Goal: Information Seeking & Learning: Learn about a topic

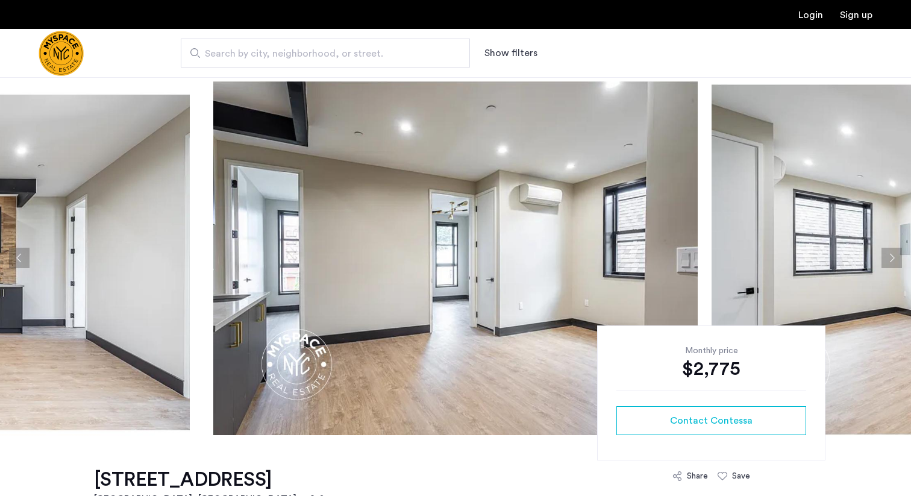
click at [56, 73] on img "Cazamio Logo" at bounding box center [61, 53] width 45 height 45
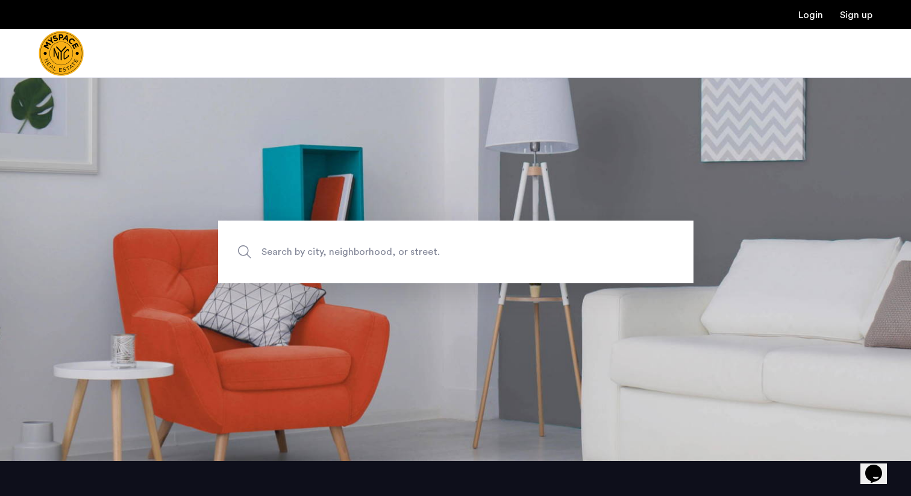
scroll to position [28, 0]
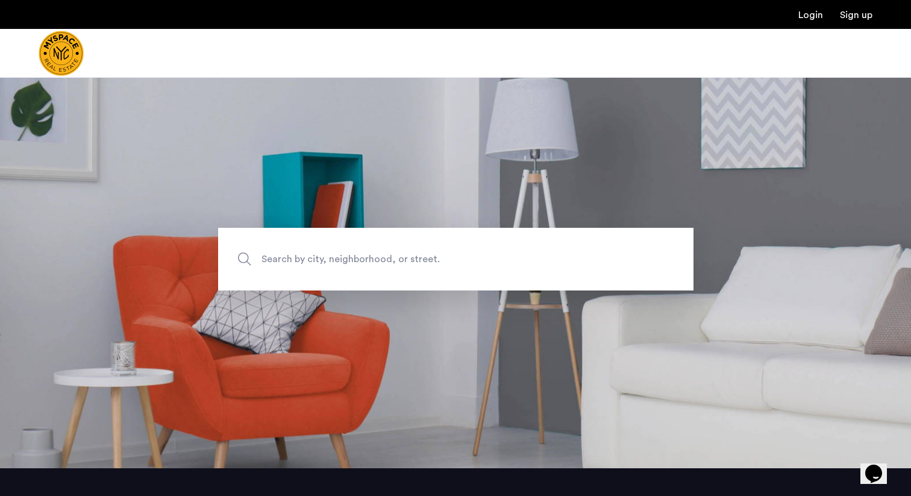
click at [281, 257] on span "Search by city, neighborhood, or street." at bounding box center [427, 259] width 332 height 16
click at [281, 257] on input "Search by city, neighborhood, or street." at bounding box center [455, 259] width 475 height 63
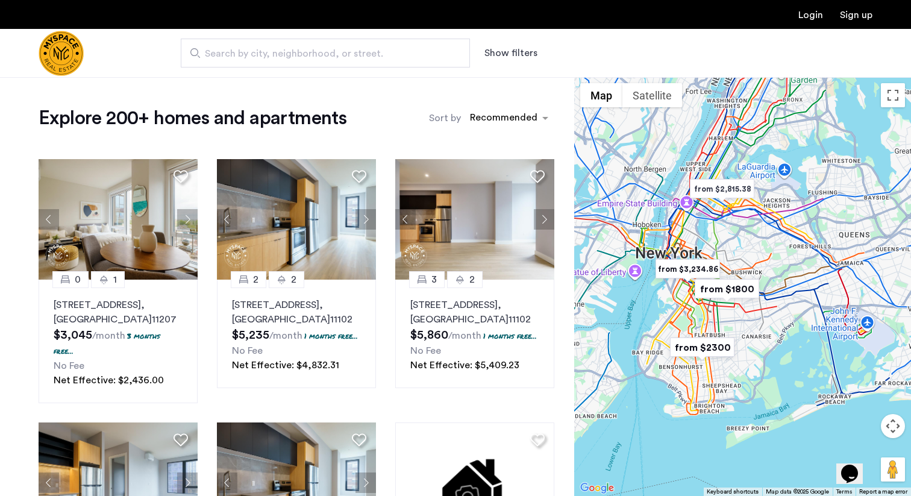
click at [721, 290] on img "from $1800" at bounding box center [727, 288] width 74 height 27
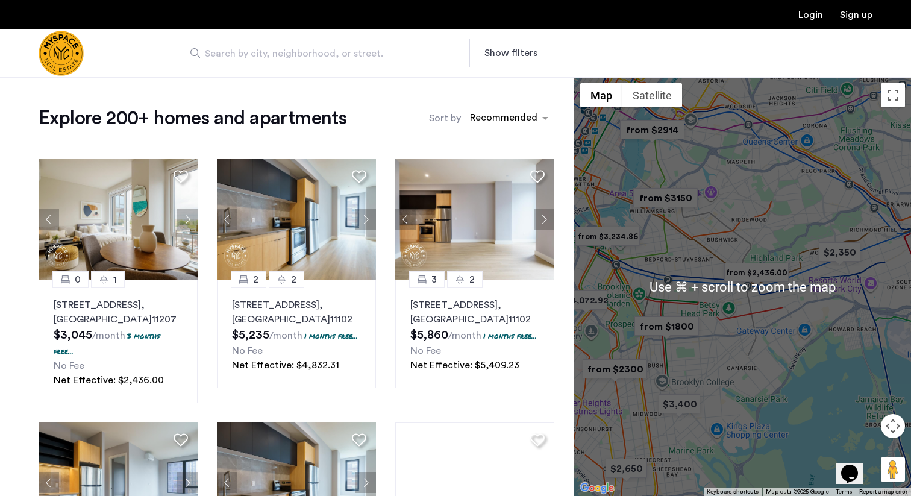
click at [653, 334] on img "from $1800" at bounding box center [666, 326] width 74 height 27
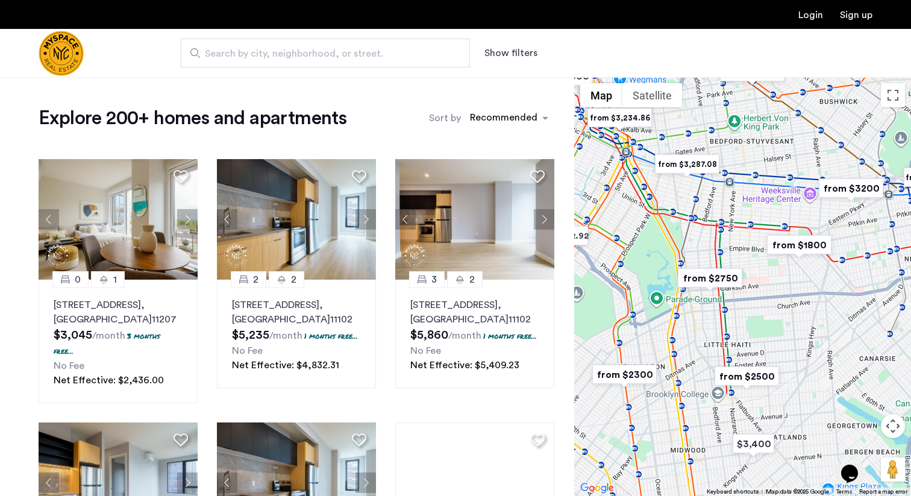
click at [782, 244] on img "from $1800" at bounding box center [799, 244] width 74 height 27
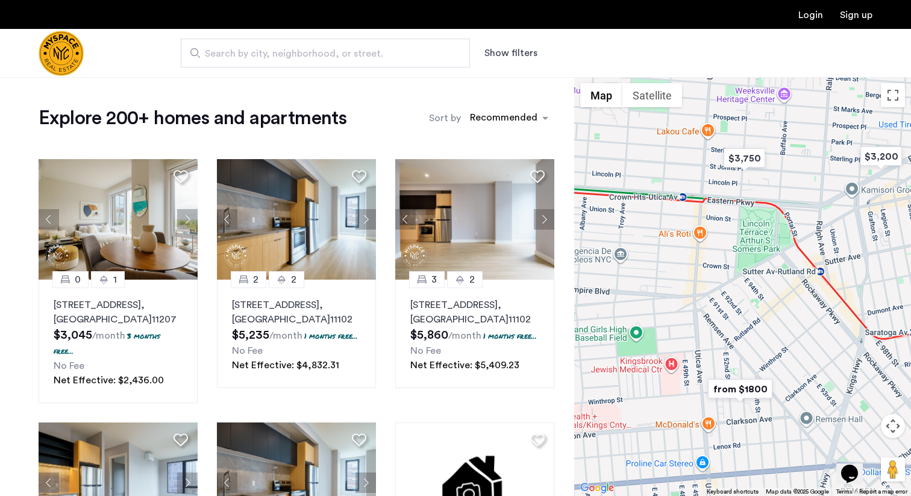
click at [745, 390] on img "from $1800" at bounding box center [740, 388] width 74 height 27
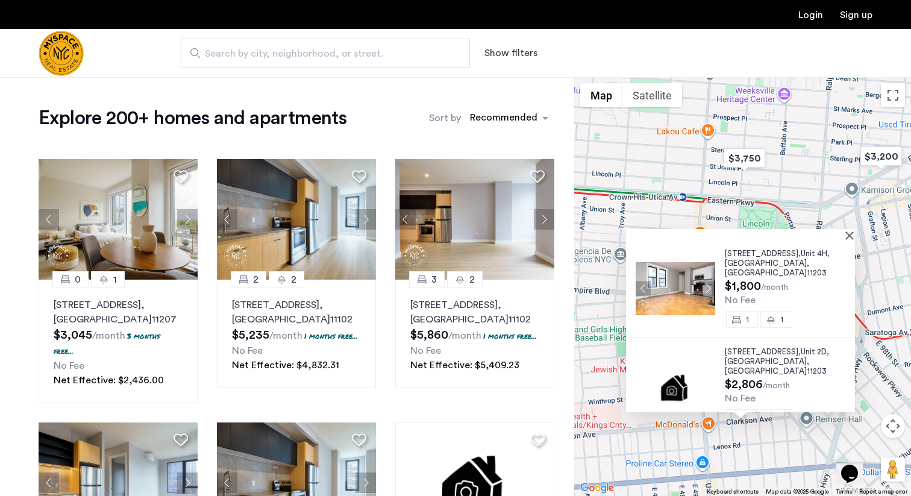
click at [727, 260] on span "Brooklyn" at bounding box center [766, 263] width 82 height 8
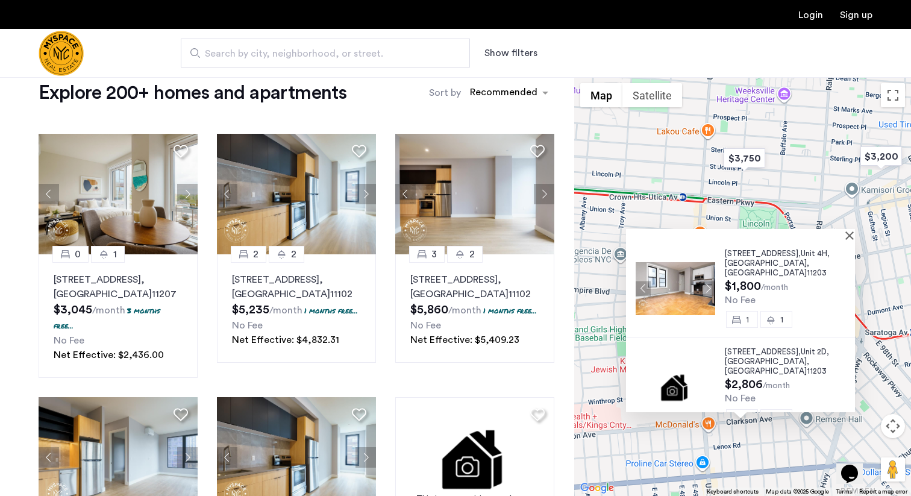
scroll to position [30, 0]
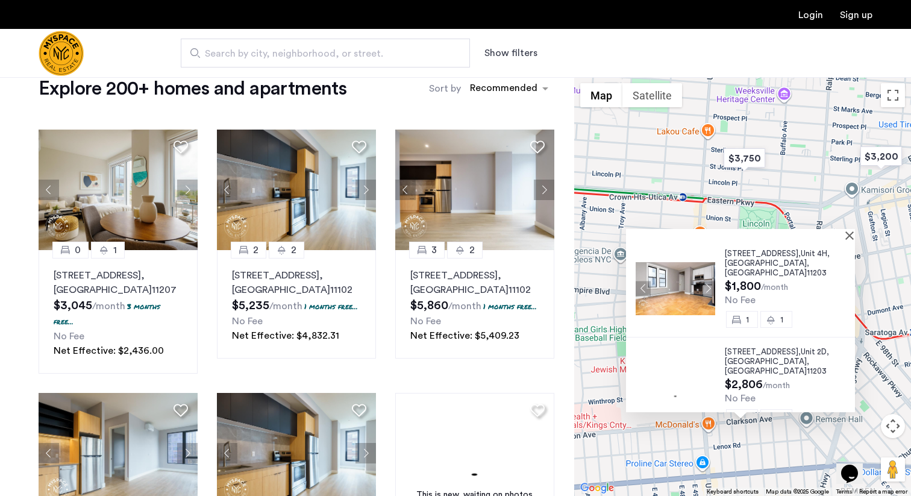
click at [658, 172] on div "92 East 53rd Street, Unit 4H, Brooklyn , NY 11203 $1,800 /month No Fee 1 1 92 E…" at bounding box center [742, 286] width 337 height 419
click at [853, 234] on button "Close" at bounding box center [852, 235] width 8 height 8
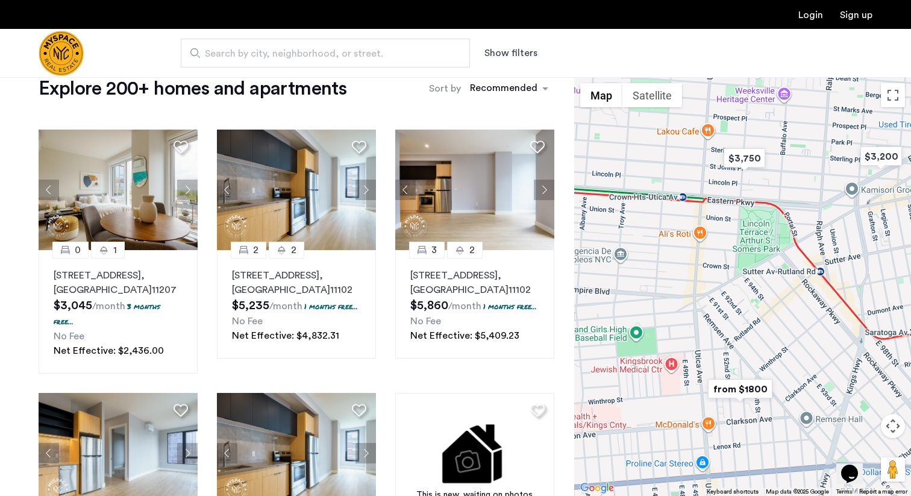
scroll to position [20, 0]
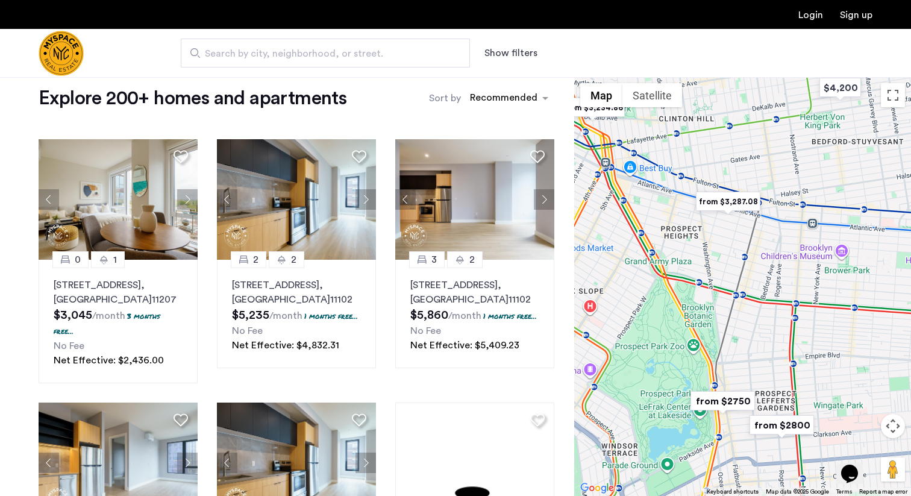
drag, startPoint x: 648, startPoint y: 211, endPoint x: 901, endPoint y: 334, distance: 281.2
click at [901, 334] on div at bounding box center [742, 286] width 337 height 419
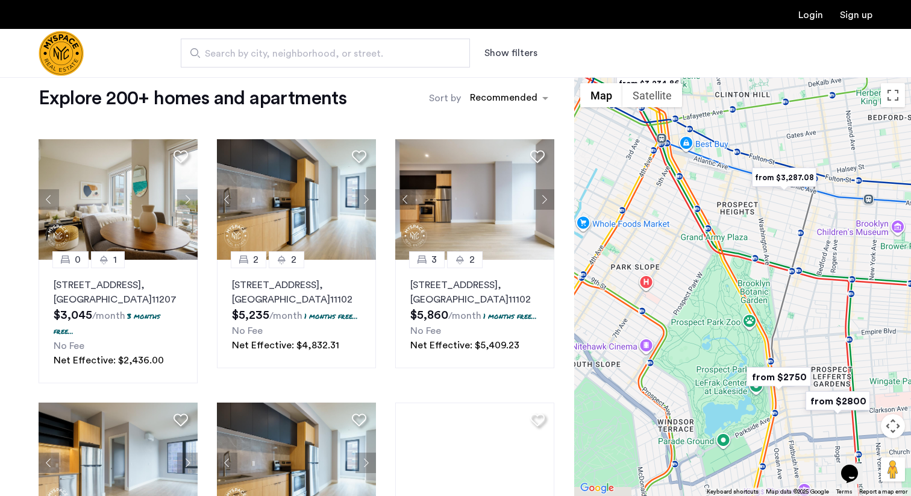
drag, startPoint x: 732, startPoint y: 252, endPoint x: 790, endPoint y: 206, distance: 74.2
click at [790, 206] on div at bounding box center [742, 286] width 337 height 419
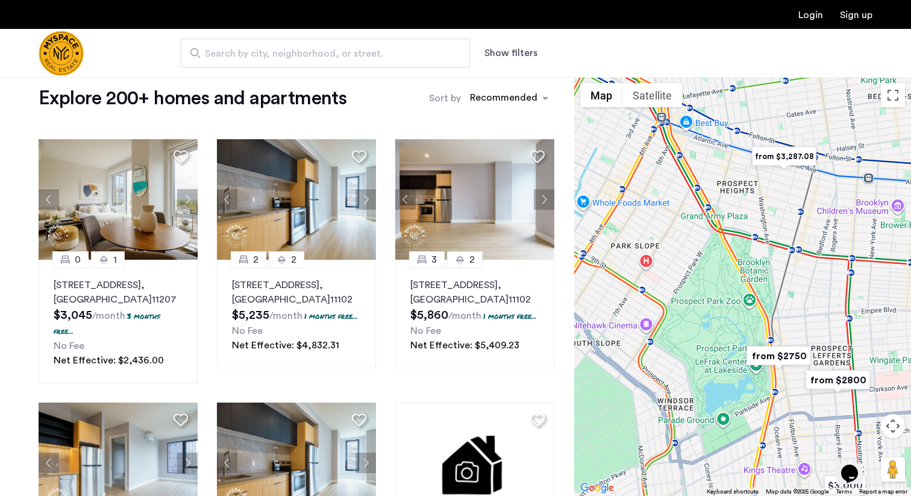
click at [782, 351] on img "from $2750" at bounding box center [778, 355] width 74 height 27
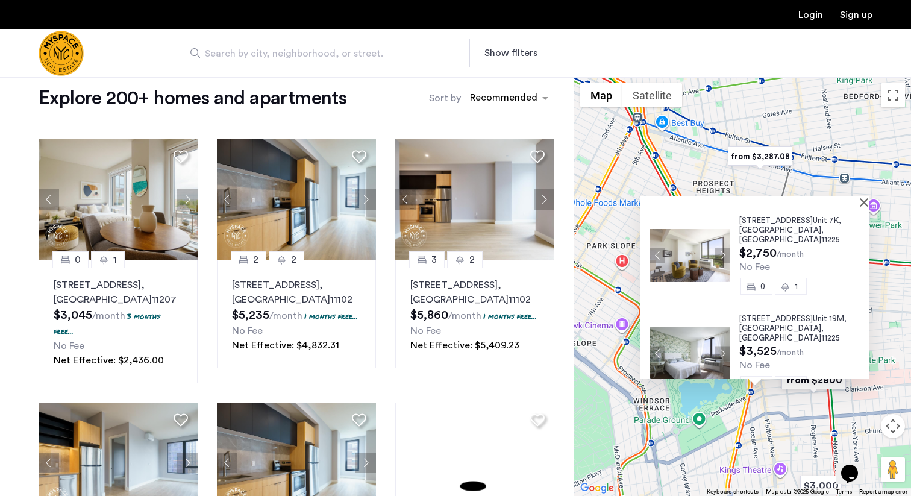
click at [784, 224] on span "626 Flatbush Ave," at bounding box center [775, 220] width 73 height 8
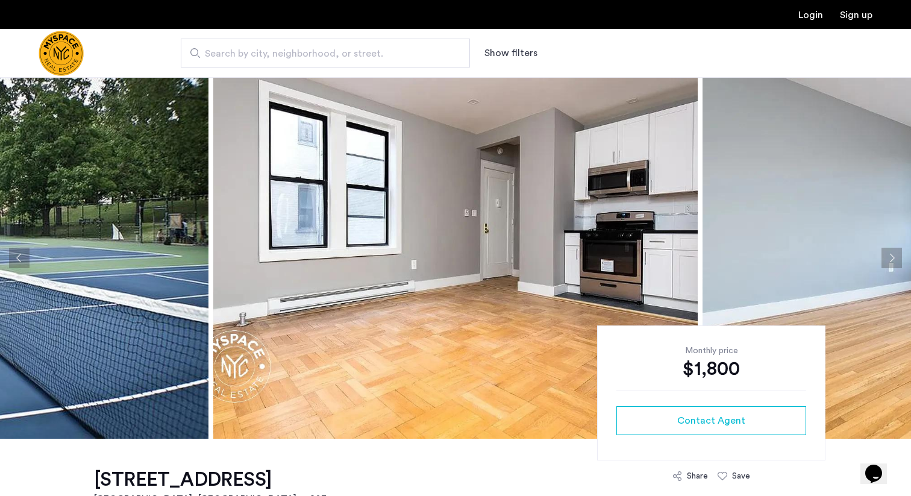
click at [892, 260] on button "Next apartment" at bounding box center [891, 258] width 20 height 20
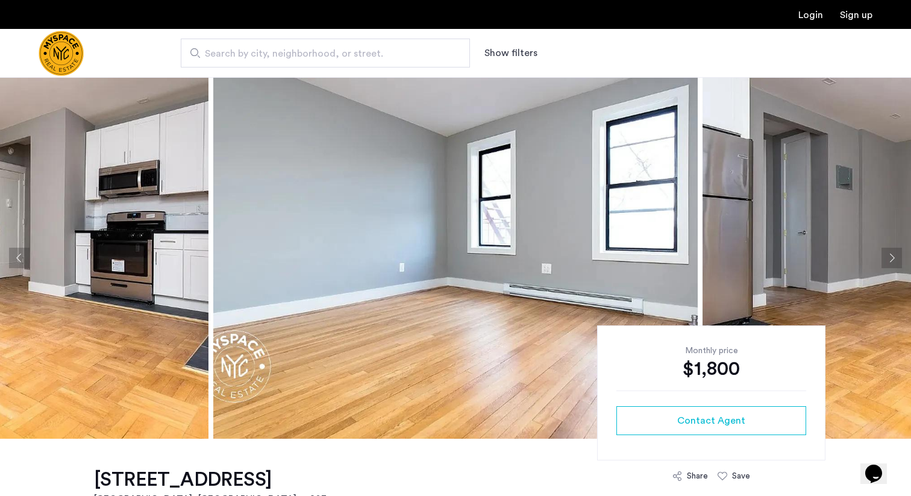
click at [892, 260] on button "Next apartment" at bounding box center [891, 258] width 20 height 20
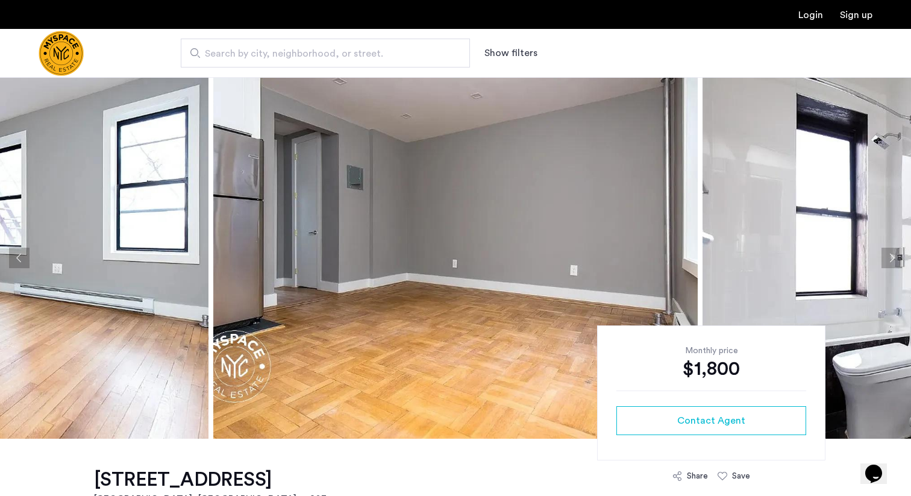
click at [892, 260] on button "Next apartment" at bounding box center [891, 258] width 20 height 20
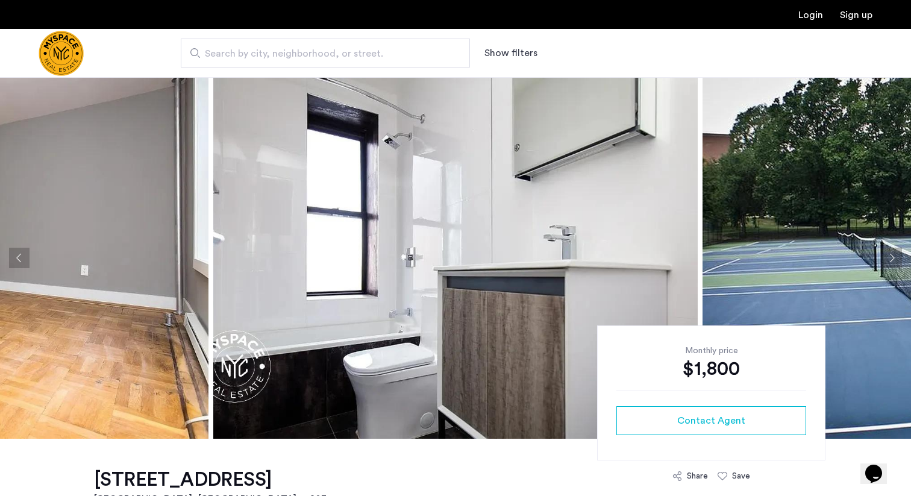
click at [892, 260] on button "Next apartment" at bounding box center [891, 258] width 20 height 20
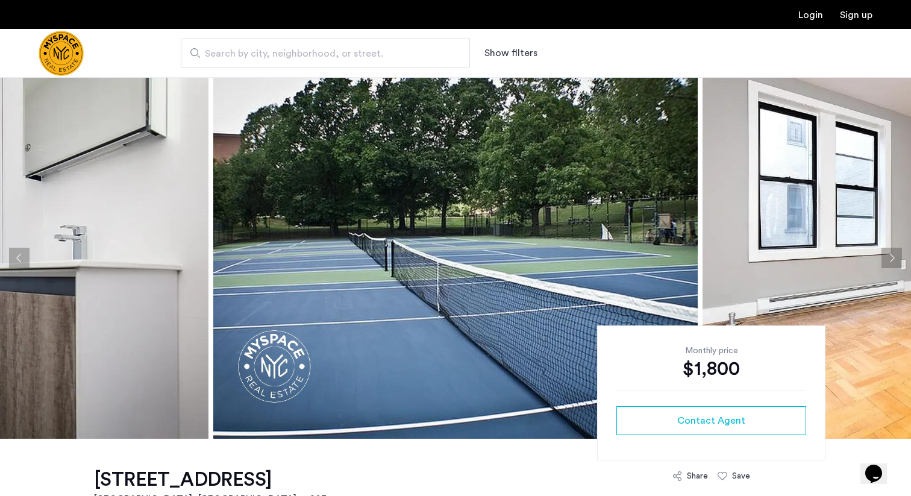
click at [892, 260] on button "Next apartment" at bounding box center [891, 258] width 20 height 20
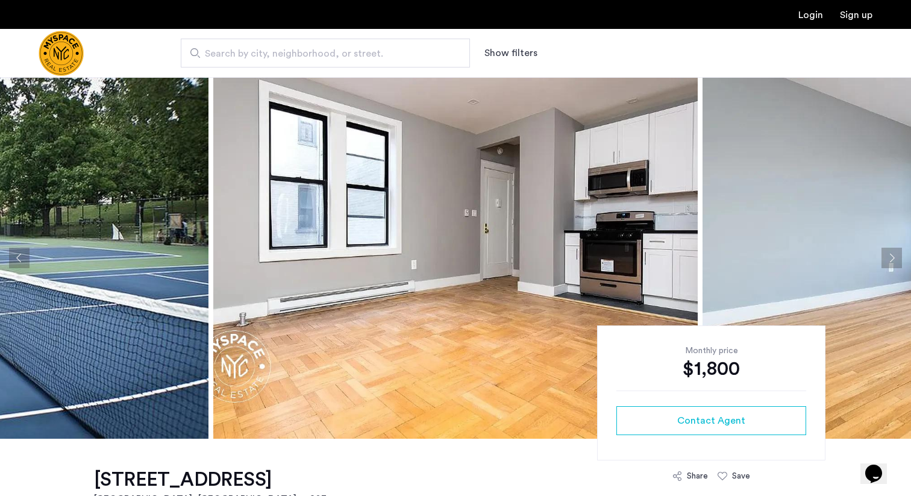
click at [892, 260] on button "Next apartment" at bounding box center [891, 258] width 20 height 20
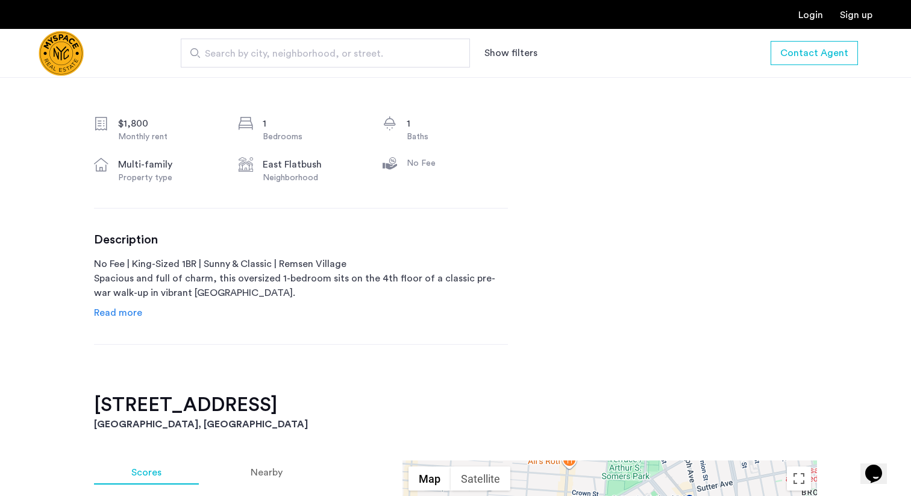
scroll to position [429, 0]
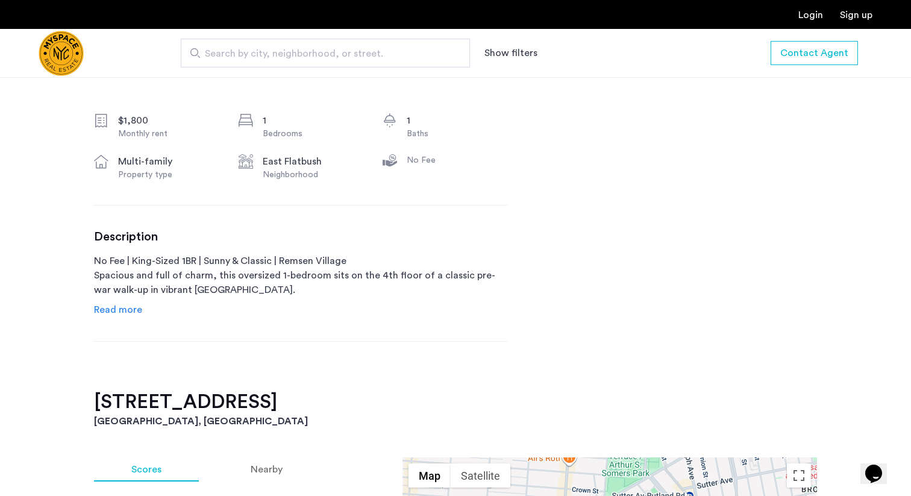
click at [143, 310] on div "Description No Fee | King-Sized 1BR | Sunny & Classic | Remsen Village Spacious…" at bounding box center [301, 272] width 414 height 87
click at [124, 308] on span "Read more" at bounding box center [118, 310] width 48 height 10
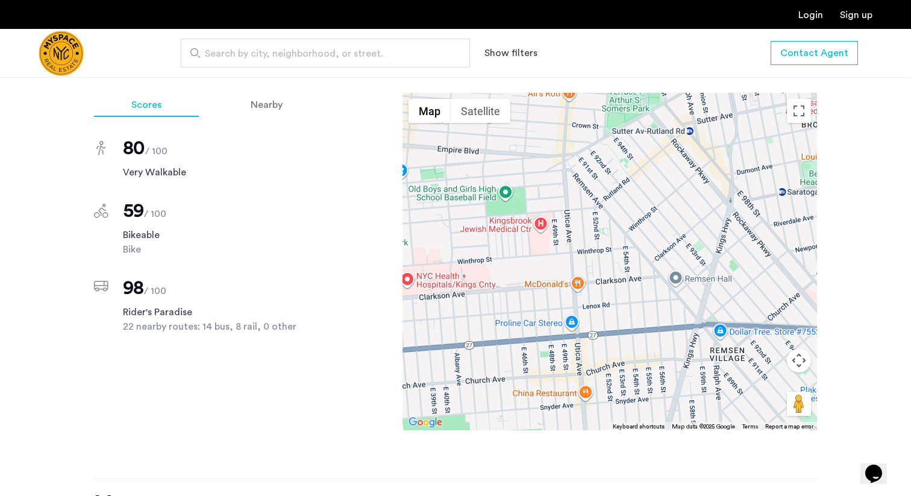
scroll to position [937, 0]
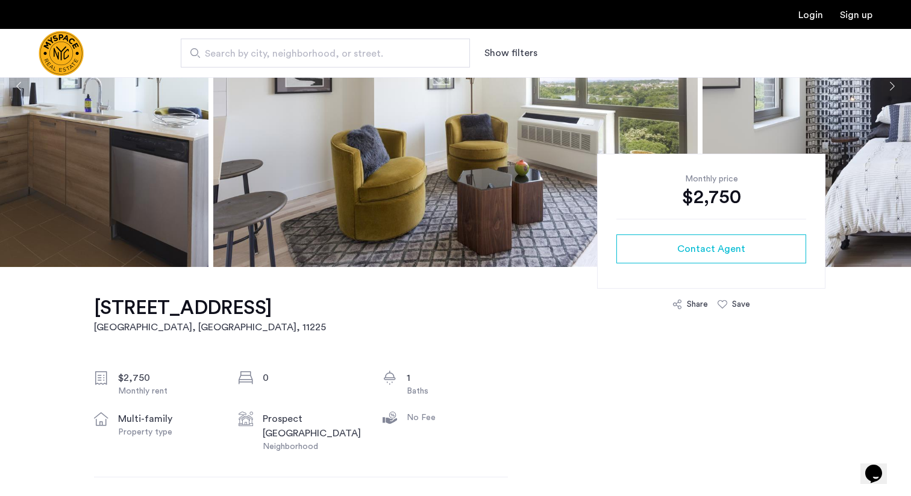
scroll to position [187, 0]
